Goal: Task Accomplishment & Management: Use online tool/utility

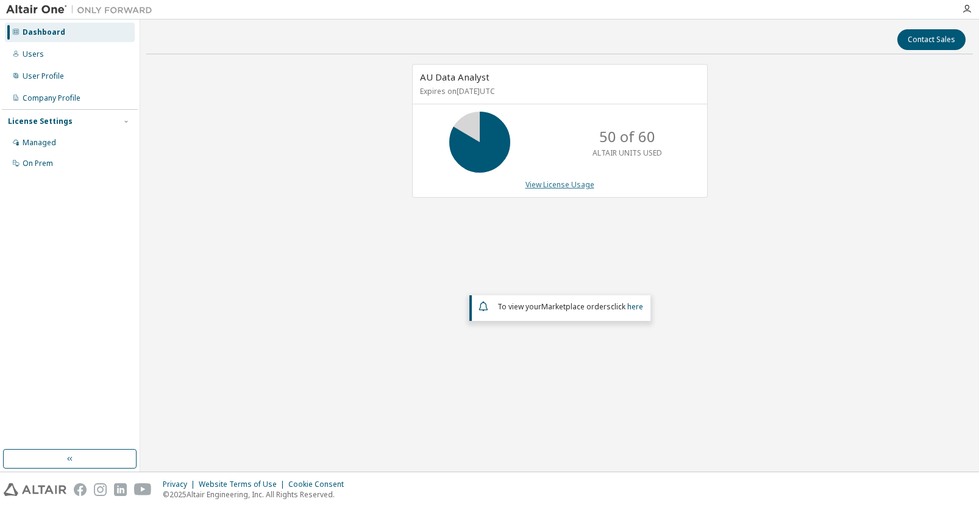
click at [548, 185] on link "View License Usage" at bounding box center [559, 184] width 69 height 10
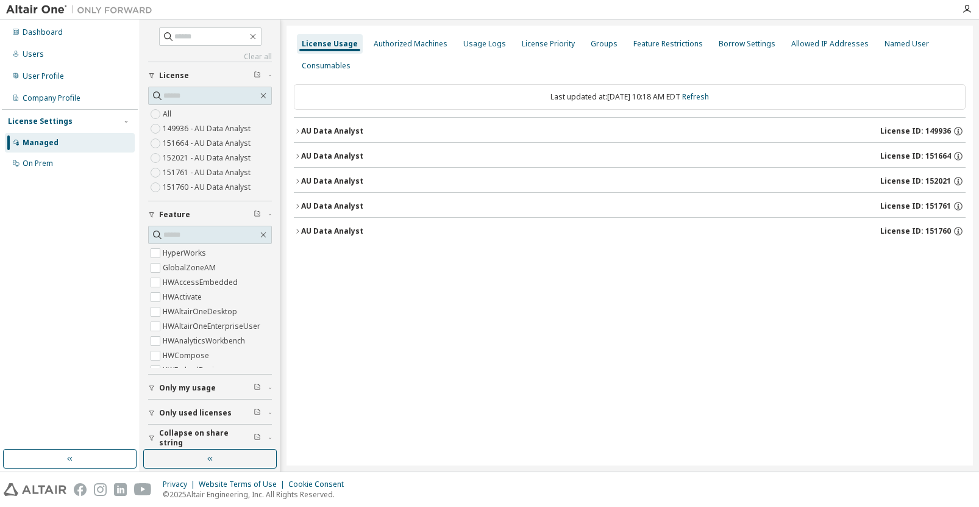
click at [316, 179] on div "AU Data Analyst" at bounding box center [332, 181] width 62 height 10
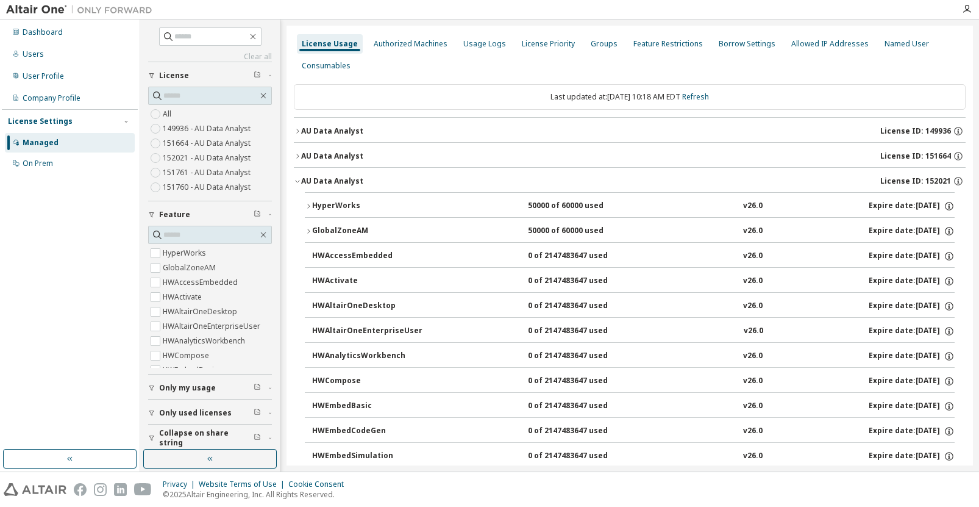
click at [318, 204] on div "HyperWorks" at bounding box center [367, 206] width 110 height 11
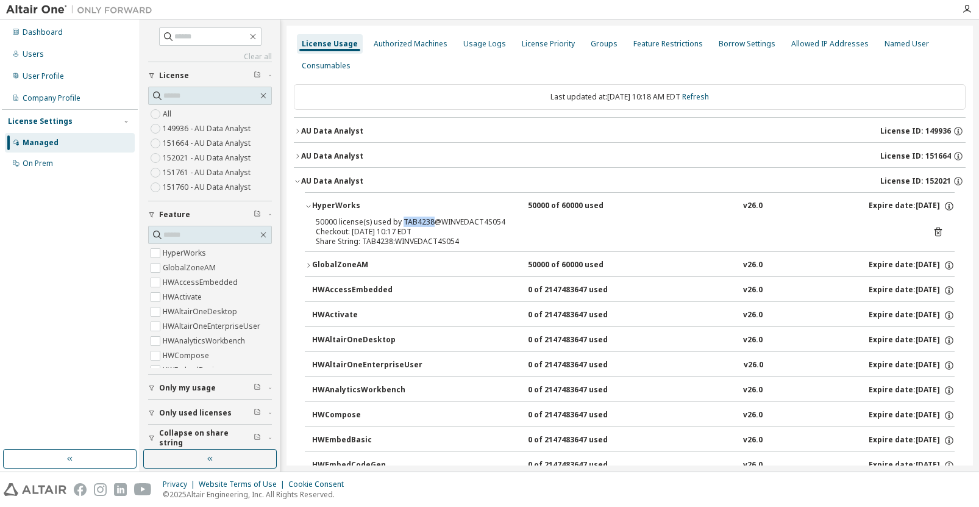
drag, startPoint x: 400, startPoint y: 221, endPoint x: 430, endPoint y: 221, distance: 29.3
click at [430, 221] on div "50000 license(s) used by TAB4238@WINVEDACT4S054" at bounding box center [615, 222] width 599 height 10
copy div "TAB4238"
